Goal: Complete application form: Complete application form

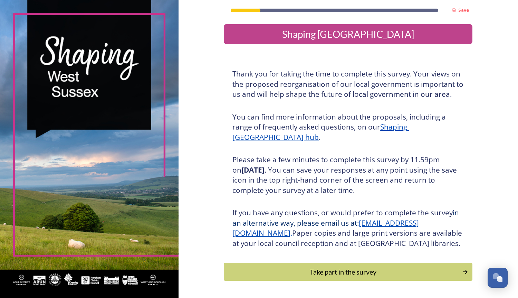
click at [419, 203] on h6 at bounding box center [347, 202] width 231 height 6
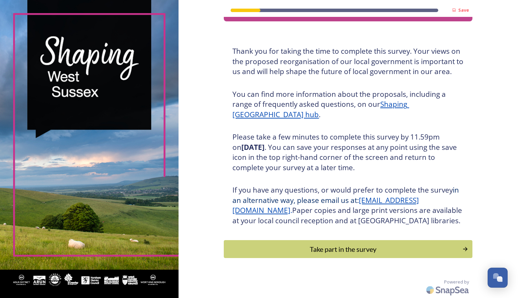
scroll to position [32, 0]
click at [373, 251] on div "Take part in the survey" at bounding box center [342, 249] width 233 height 10
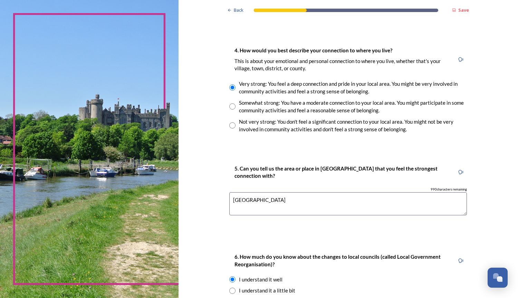
scroll to position [585, 0]
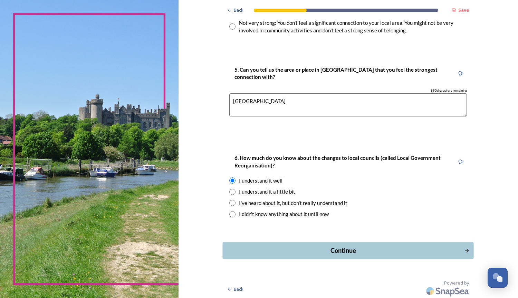
click at [388, 243] on button "Continue" at bounding box center [348, 251] width 251 height 17
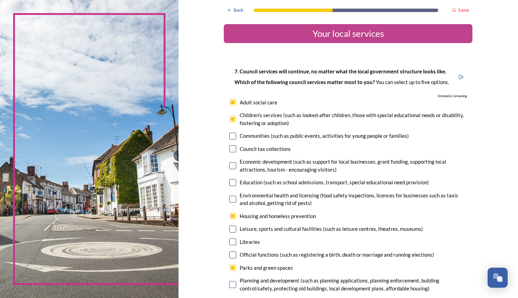
click at [462, 195] on div "Environmental health and licensing (food safety inspections, licences for busin…" at bounding box center [352, 200] width 227 height 16
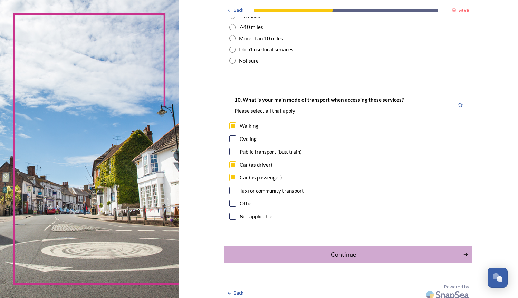
scroll to position [575, 0]
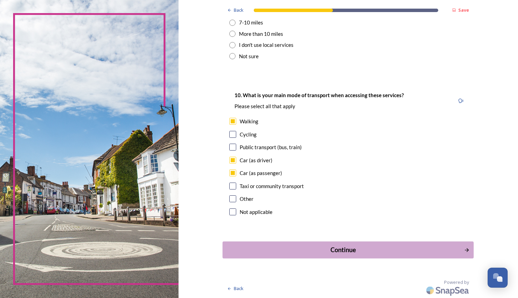
click at [407, 248] on div "Continue" at bounding box center [343, 250] width 234 height 9
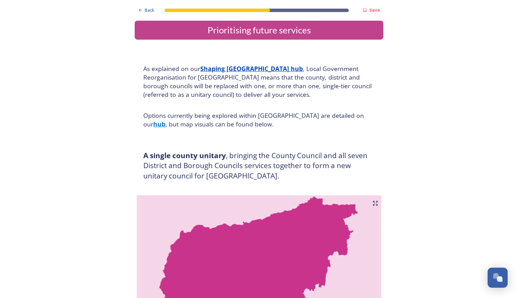
scroll to position [0, 0]
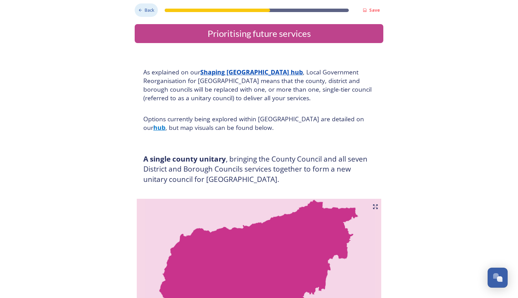
click at [141, 10] on div "Back" at bounding box center [146, 9] width 23 height 13
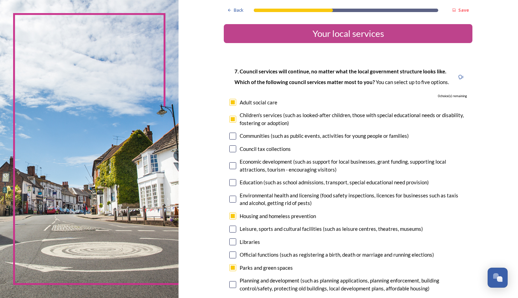
click at [396, 112] on div "Children's services (such as looked-after children, those with special educatio…" at bounding box center [352, 119] width 227 height 16
checkbox input "false"
click at [239, 4] on div "Back" at bounding box center [235, 9] width 23 height 13
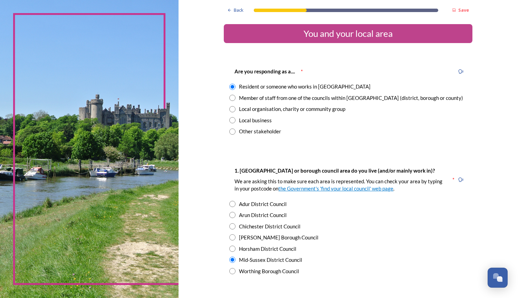
click at [398, 260] on div "Mid-Sussex District Council" at bounding box center [347, 260] width 237 height 8
radio input "false"
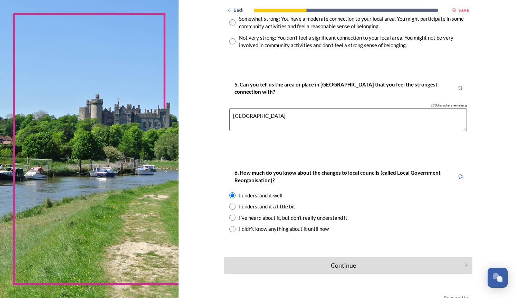
scroll to position [571, 0]
click at [404, 262] on div "Continue" at bounding box center [343, 265] width 234 height 9
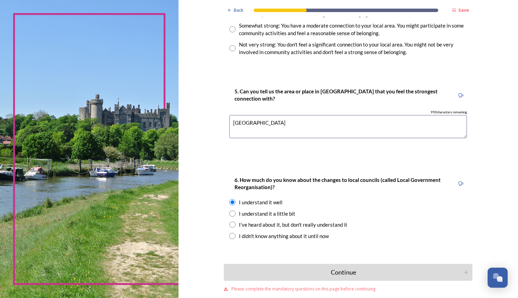
click at [426, 233] on div "I didn't know anything about it until now" at bounding box center [347, 237] width 237 height 8
radio input "false"
radio input "true"
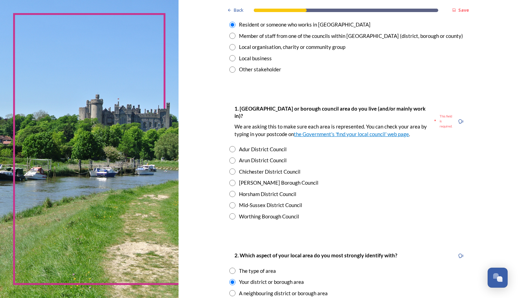
scroll to position [62, 0]
click at [231, 203] on input "radio" at bounding box center [232, 206] width 6 height 6
radio input "true"
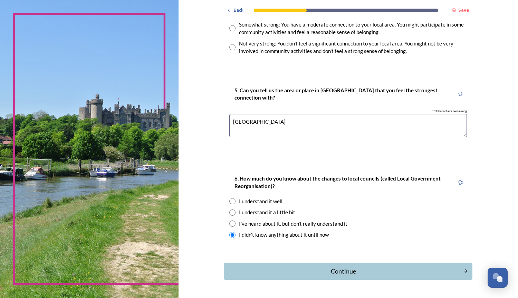
scroll to position [585, 0]
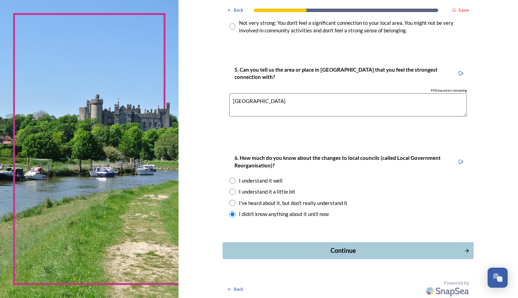
click at [365, 251] on div "Continue" at bounding box center [343, 250] width 234 height 9
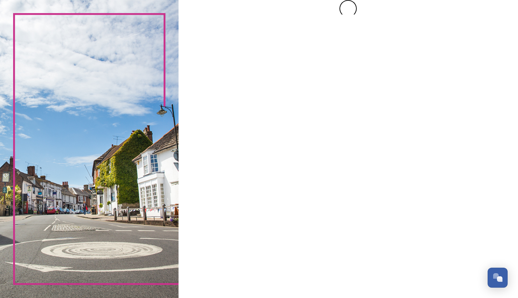
scroll to position [0, 0]
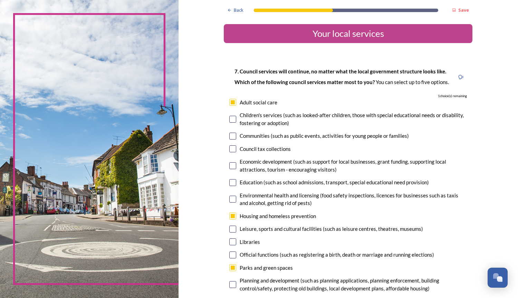
click at [391, 240] on div "Libraries" at bounding box center [347, 242] width 237 height 8
checkbox input "true"
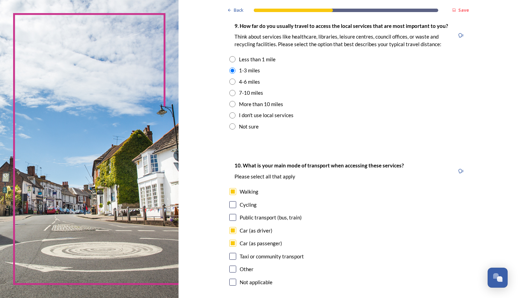
scroll to position [505, 0]
click at [407, 215] on div "Public transport (bus, train)" at bounding box center [347, 217] width 237 height 8
checkbox input "true"
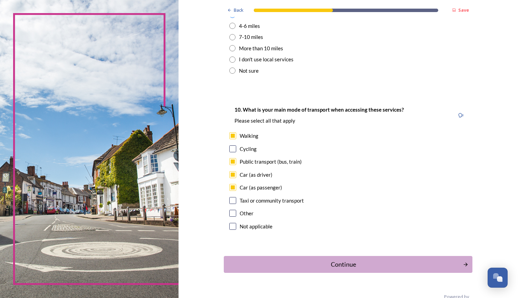
scroll to position [575, 0]
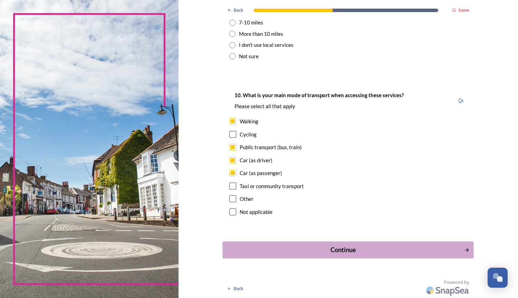
click at [339, 247] on div "Continue" at bounding box center [343, 250] width 234 height 9
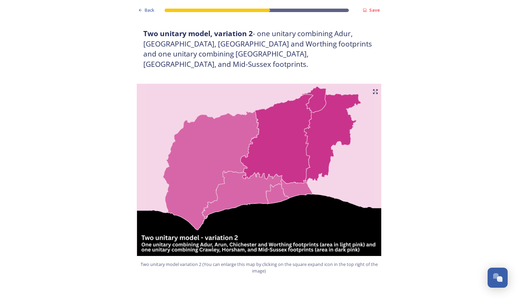
scroll to position [661, 0]
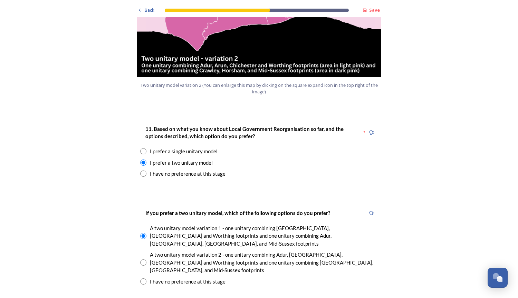
scroll to position [846, 0]
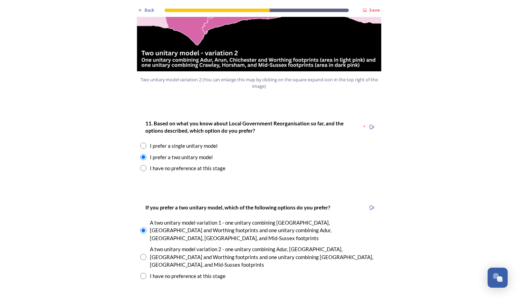
click at [380, 221] on div "If you prefer a two unitary model, which of the following options do you prefer…" at bounding box center [259, 242] width 248 height 91
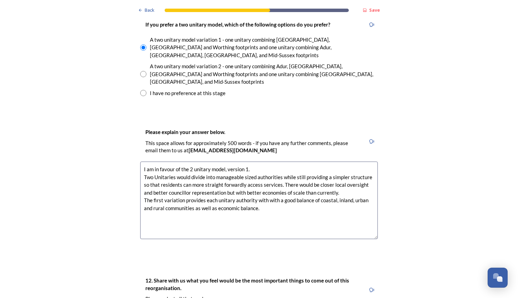
scroll to position [1033, 0]
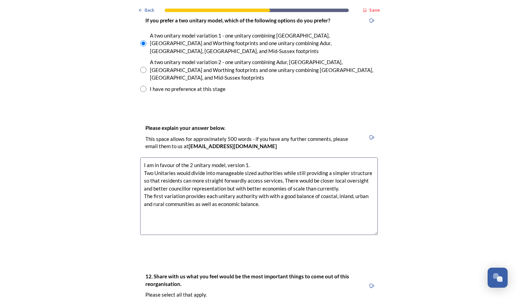
click at [384, 227] on div "Back Save Prioritising future services As explained on our Shaping [GEOGRAPHIC_…" at bounding box center [259, 172] width 518 height 2411
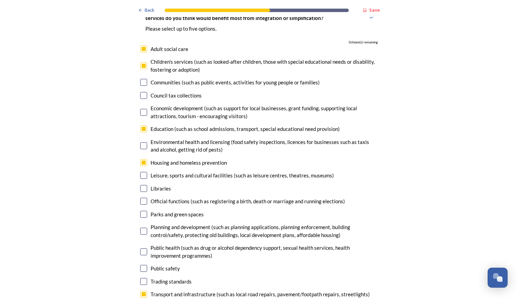
scroll to position [1681, 0]
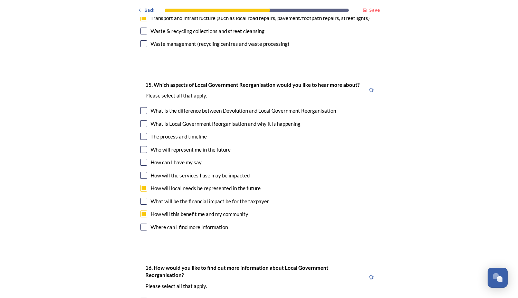
scroll to position [1958, 0]
click at [370, 261] on div "16. How would you like to find out more information about Local Government Reor…" at bounding box center [258, 278] width 237 height 34
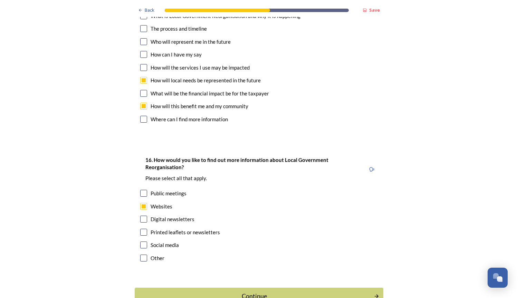
scroll to position [2076, 0]
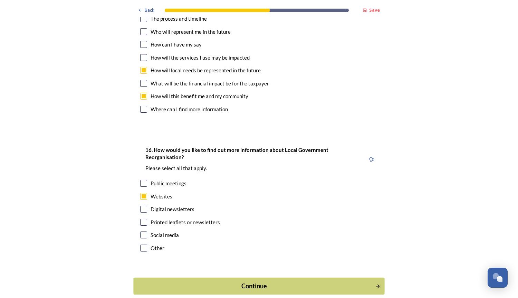
click at [317, 282] on div "Continue" at bounding box center [254, 286] width 234 height 9
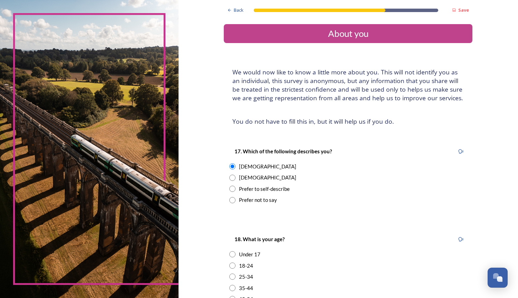
click at [404, 200] on div "Prefer not to say" at bounding box center [347, 200] width 237 height 8
radio input "false"
radio input "true"
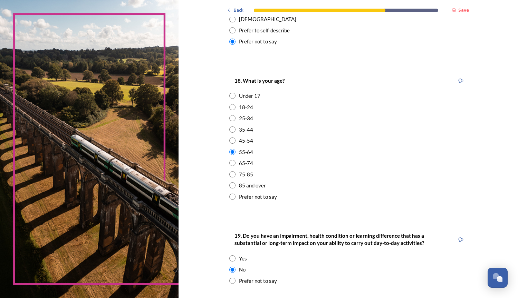
scroll to position [176, 0]
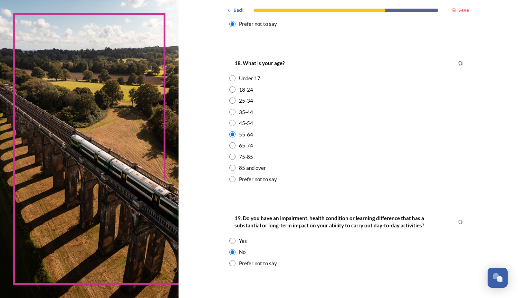
click at [377, 221] on strong "19. Do you have an impairment, health condition or learning difference that has…" at bounding box center [329, 221] width 190 height 13
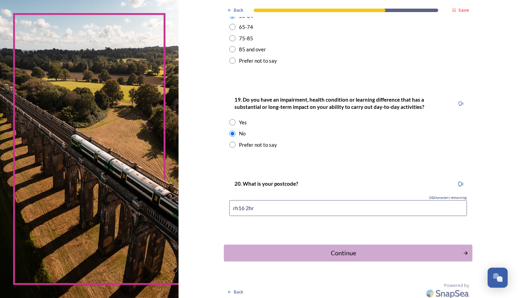
scroll to position [298, 0]
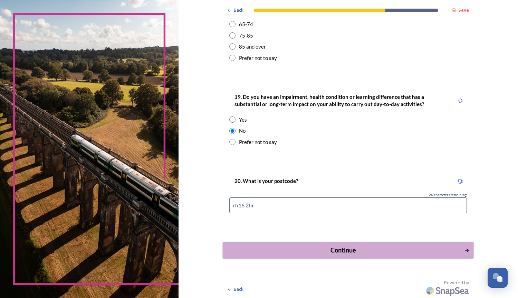
click at [335, 253] on div "Continue" at bounding box center [343, 250] width 234 height 9
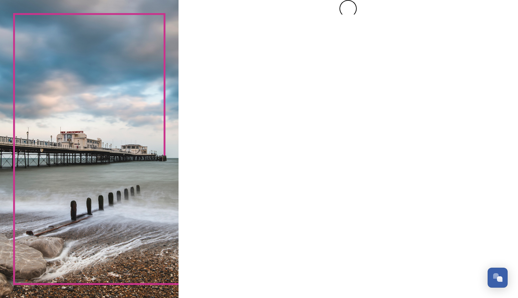
scroll to position [0, 0]
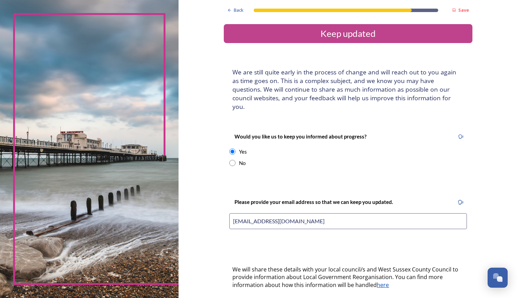
click at [389, 214] on input "[EMAIL_ADDRESS][DOMAIN_NAME]" at bounding box center [347, 222] width 237 height 16
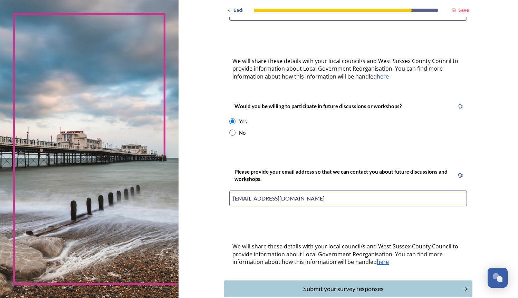
scroll to position [238, 0]
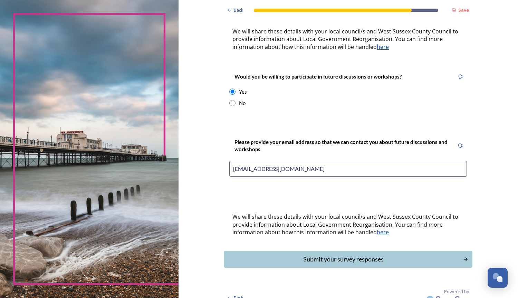
click at [428, 231] on div "We will share these details with your local council/s and West Sussex County Co…" at bounding box center [348, 225] width 242 height 32
click at [457, 251] on button "Submit your survey responses" at bounding box center [348, 259] width 248 height 17
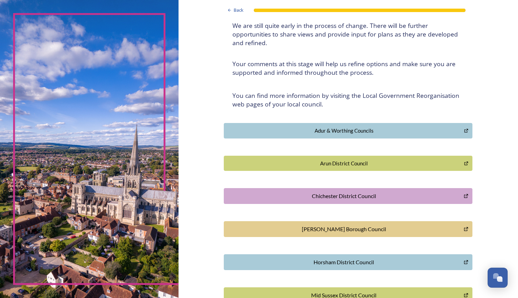
scroll to position [0, 0]
